Goal: Find specific page/section: Find specific page/section

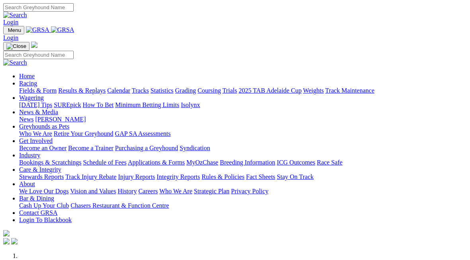
click at [29, 87] on link "Fields & Form" at bounding box center [37, 90] width 37 height 7
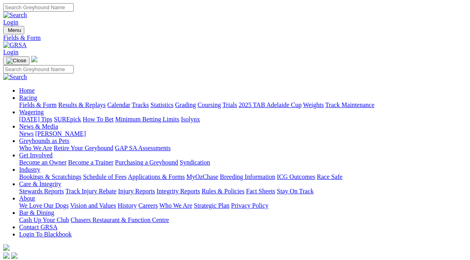
click at [94, 101] on link "Results & Replays" at bounding box center [81, 104] width 47 height 7
